Goal: Transaction & Acquisition: Purchase product/service

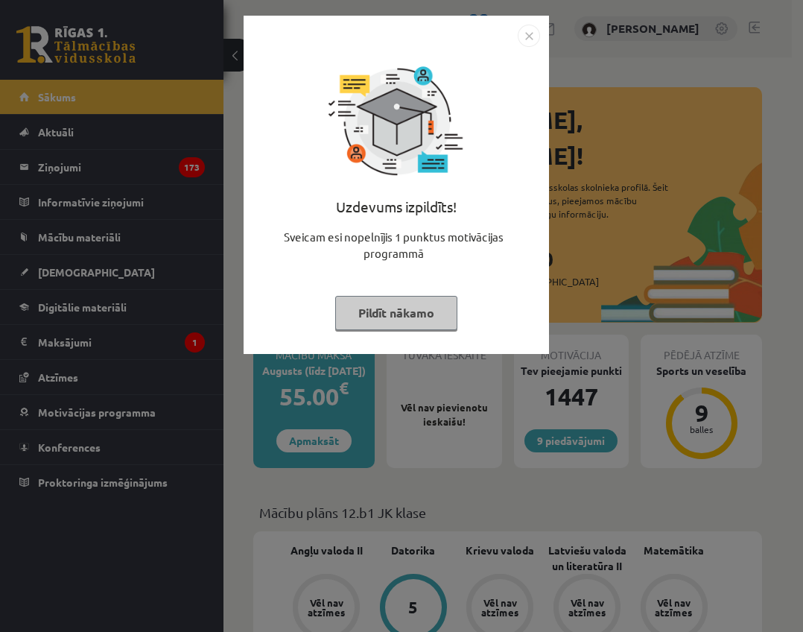
click at [521, 34] on img "Close" at bounding box center [529, 36] width 22 height 22
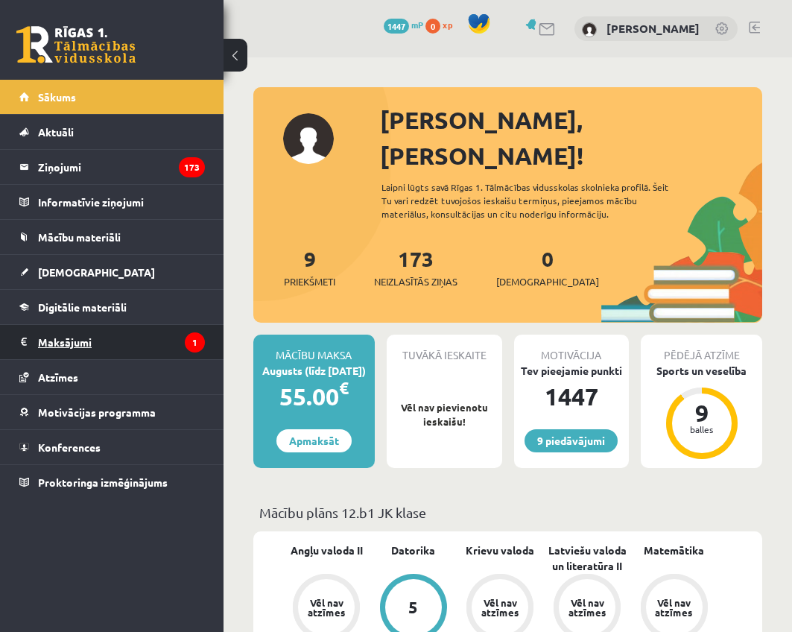
click at [76, 349] on legend "Maksājumi 1" at bounding box center [121, 342] width 167 height 34
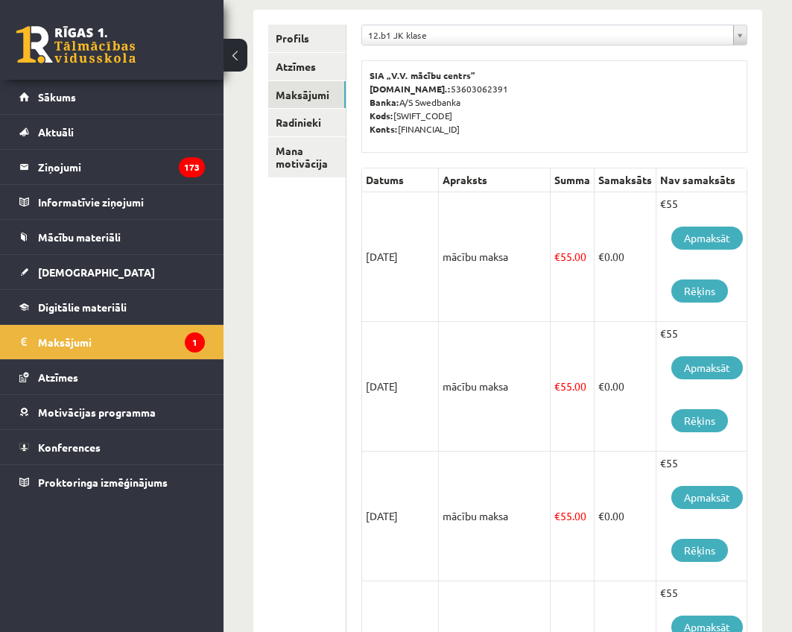
scroll to position [179, 0]
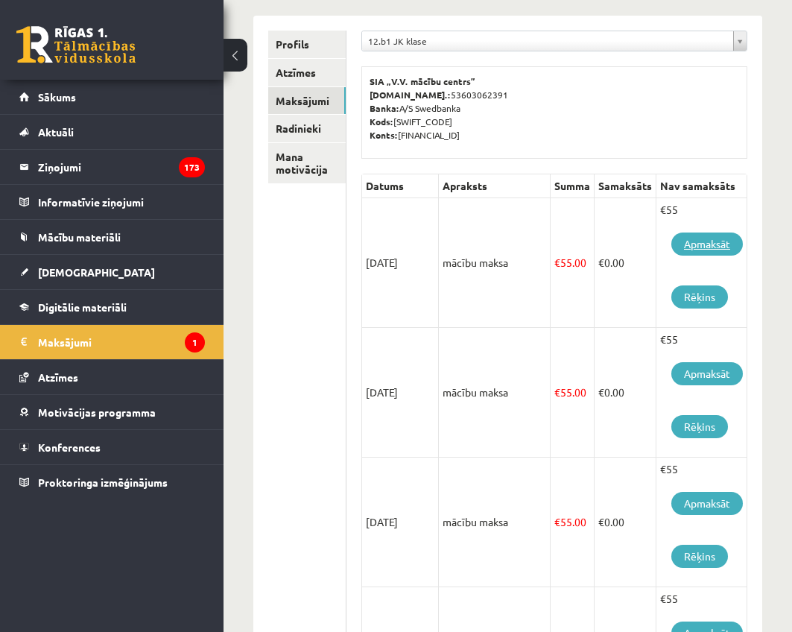
click at [686, 247] on link "Apmaksāt" at bounding box center [707, 243] width 72 height 23
